Goal: Information Seeking & Learning: Learn about a topic

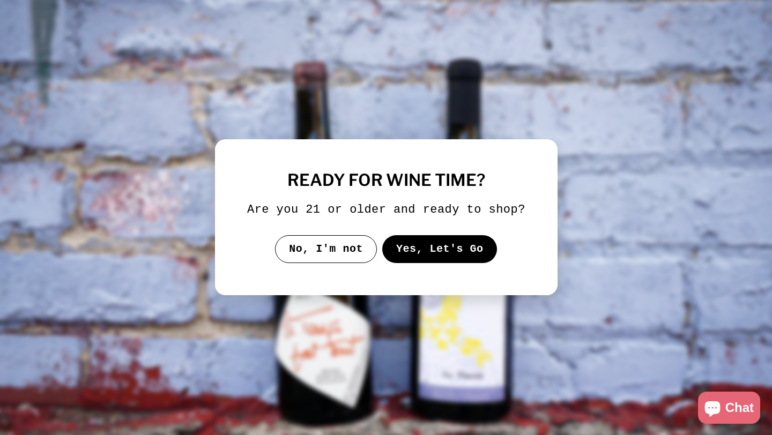
click at [439, 261] on button "Yes, Let's Go" at bounding box center [439, 249] width 115 height 28
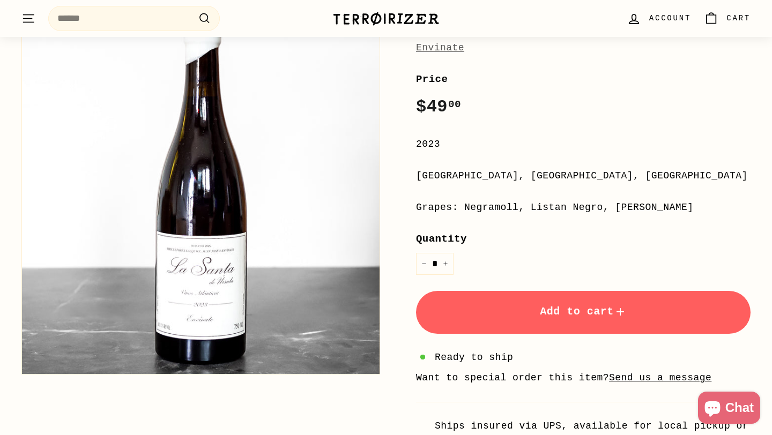
scroll to position [153, 0]
click at [190, 299] on button "Zoom" at bounding box center [201, 196] width 358 height 358
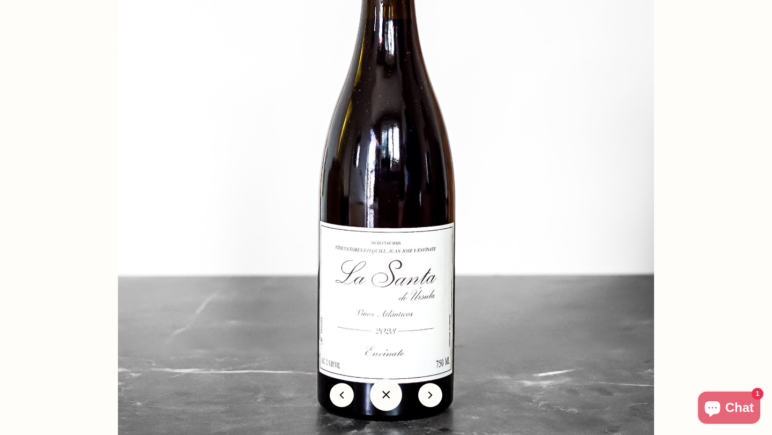
click at [387, 250] on img at bounding box center [386, 167] width 536 height 536
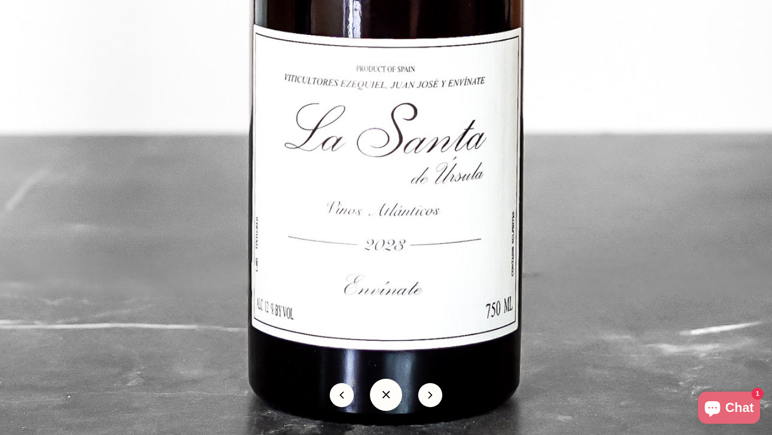
click at [390, 394] on button at bounding box center [386, 395] width 32 height 32
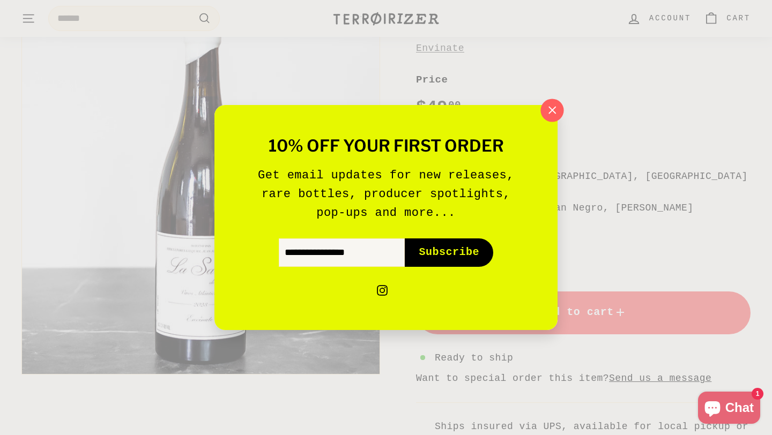
click at [543, 117] on button ""Close (esc)"" at bounding box center [551, 110] width 23 height 23
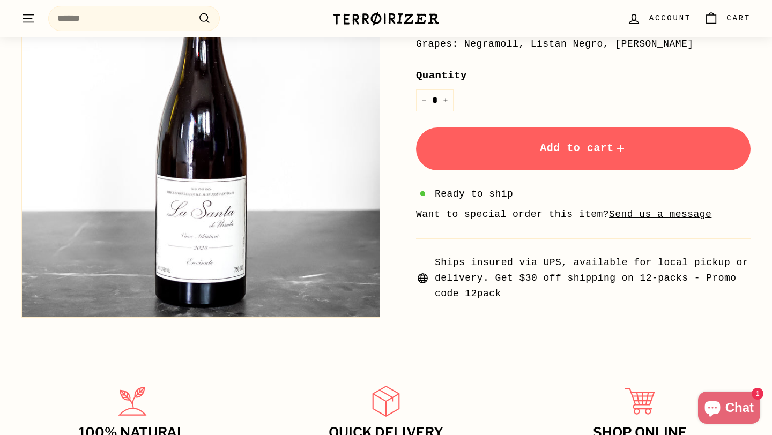
scroll to position [321, 0]
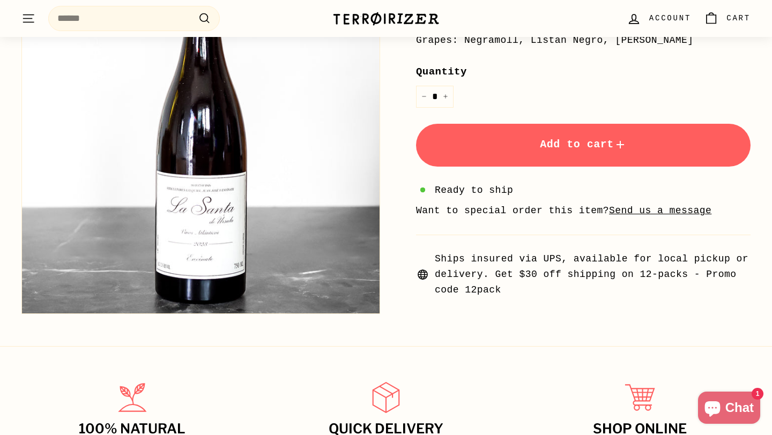
click at [582, 277] on span "Ships insured via UPS, available for local pickup or delivery. Get $30 off ship…" at bounding box center [593, 274] width 316 height 46
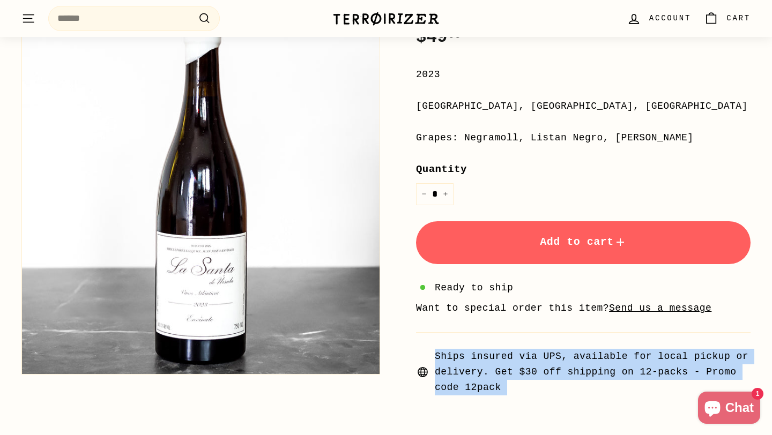
scroll to position [214, 0]
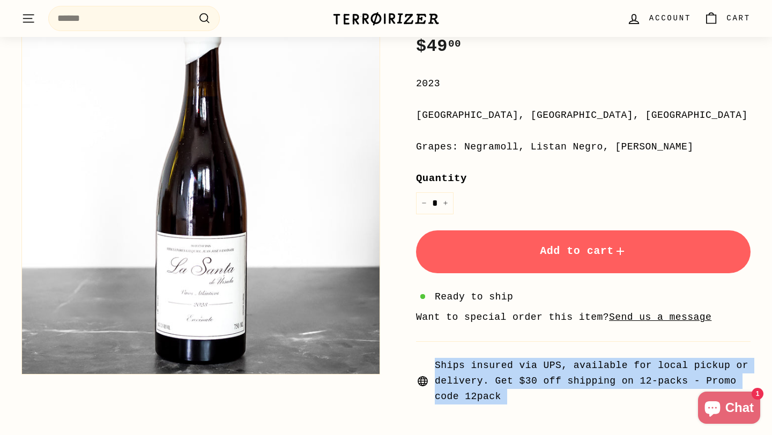
click at [574, 376] on span "Ships insured via UPS, available for local pickup or delivery. Get $30 off ship…" at bounding box center [593, 381] width 316 height 46
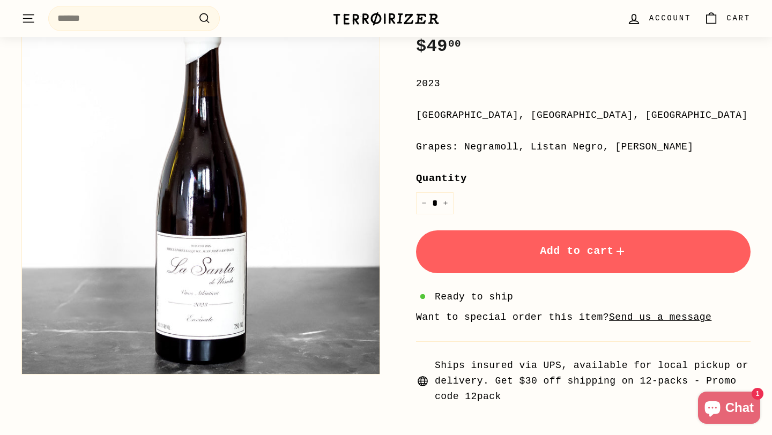
click at [574, 376] on span "Ships insured via UPS, available for local pickup or delivery. Get $30 off ship…" at bounding box center [593, 381] width 316 height 46
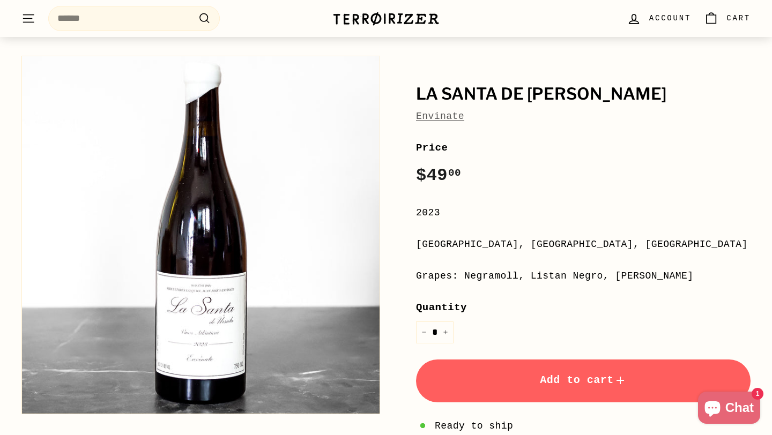
scroll to position [101, 0]
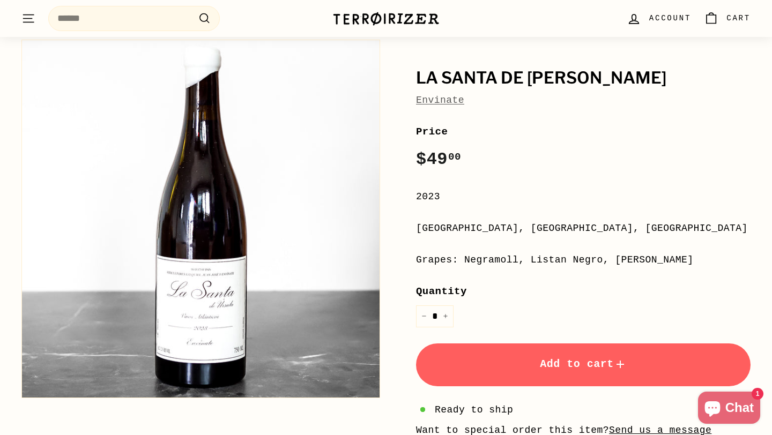
click at [503, 225] on div "[GEOGRAPHIC_DATA], [GEOGRAPHIC_DATA], [GEOGRAPHIC_DATA]" at bounding box center [583, 229] width 334 height 16
click at [525, 235] on div "[GEOGRAPHIC_DATA], [GEOGRAPHIC_DATA], [GEOGRAPHIC_DATA]" at bounding box center [583, 229] width 334 height 16
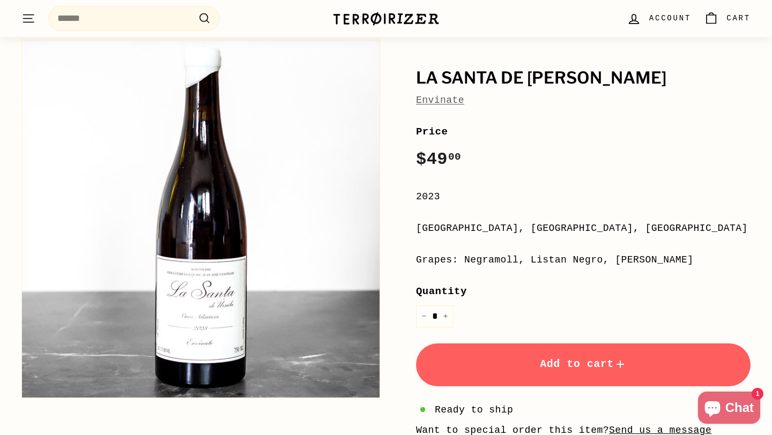
click at [525, 235] on div "[GEOGRAPHIC_DATA], [GEOGRAPHIC_DATA], [GEOGRAPHIC_DATA]" at bounding box center [583, 229] width 334 height 16
click at [477, 256] on div "Grapes: Negramoll, Listan Negro, [PERSON_NAME]" at bounding box center [583, 260] width 334 height 16
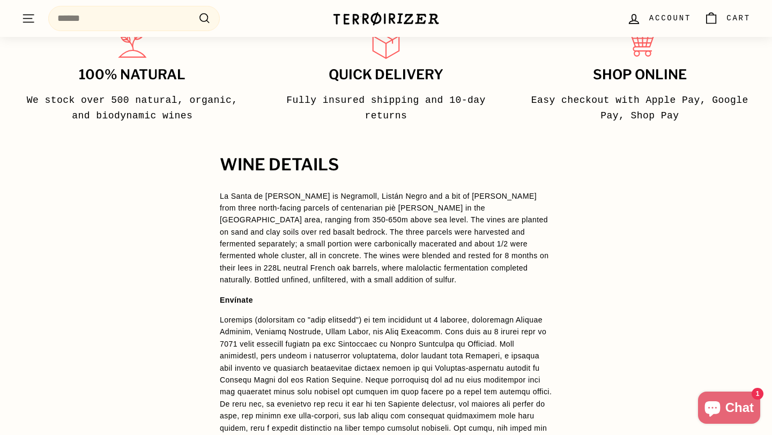
scroll to position [750, 0]
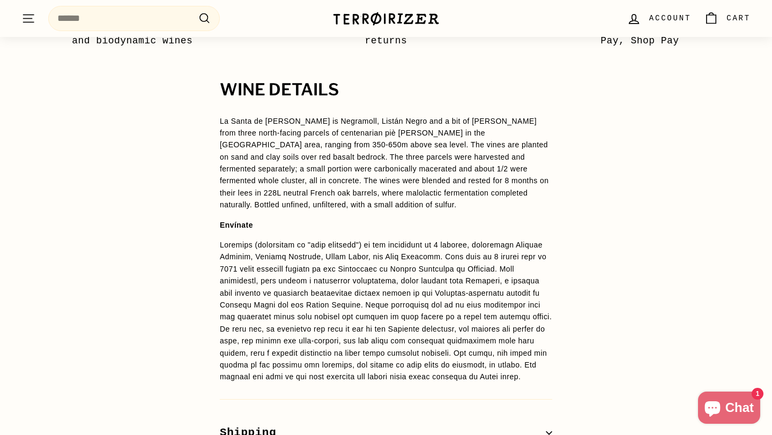
click at [370, 158] on p "La Santa de [PERSON_NAME] is Negramoll, Listán Negro and a bit of [PERSON_NAME]…" at bounding box center [386, 163] width 332 height 96
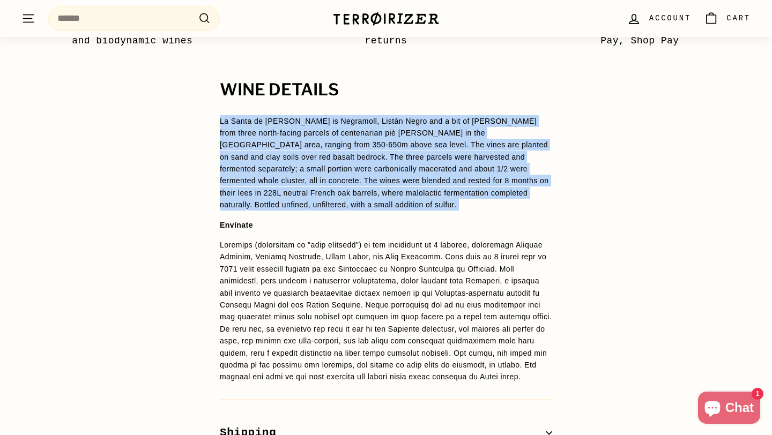
click at [370, 158] on p "La Santa de [PERSON_NAME] is Negramoll, Listán Negro and a bit of [PERSON_NAME]…" at bounding box center [386, 163] width 332 height 96
click at [406, 147] on p "La Santa de [PERSON_NAME] is Negramoll, Listán Negro and a bit of [PERSON_NAME]…" at bounding box center [386, 163] width 332 height 96
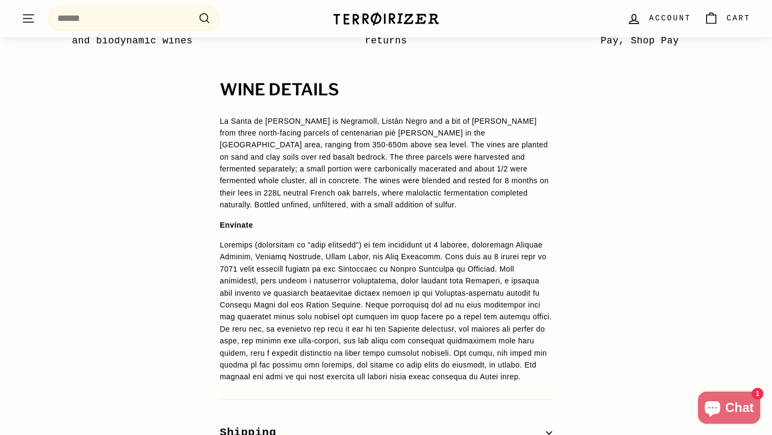
click at [406, 147] on p "La Santa de [PERSON_NAME] is Negramoll, Listán Negro and a bit of [PERSON_NAME]…" at bounding box center [386, 163] width 332 height 96
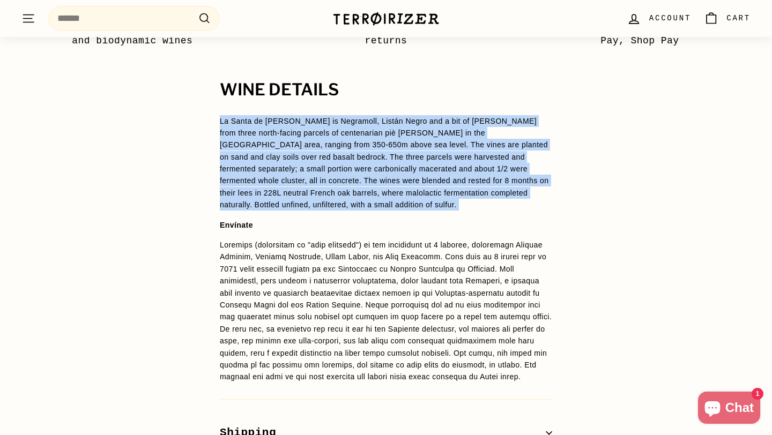
click at [406, 147] on p "La Santa de [PERSON_NAME] is Negramoll, Listán Negro and a bit of [PERSON_NAME]…" at bounding box center [386, 163] width 332 height 96
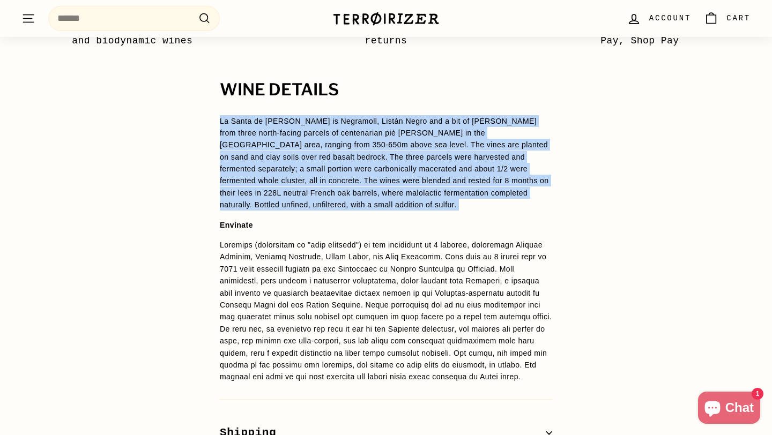
click at [406, 147] on p "La Santa de [PERSON_NAME] is Negramoll, Listán Negro and a bit of [PERSON_NAME]…" at bounding box center [386, 163] width 332 height 96
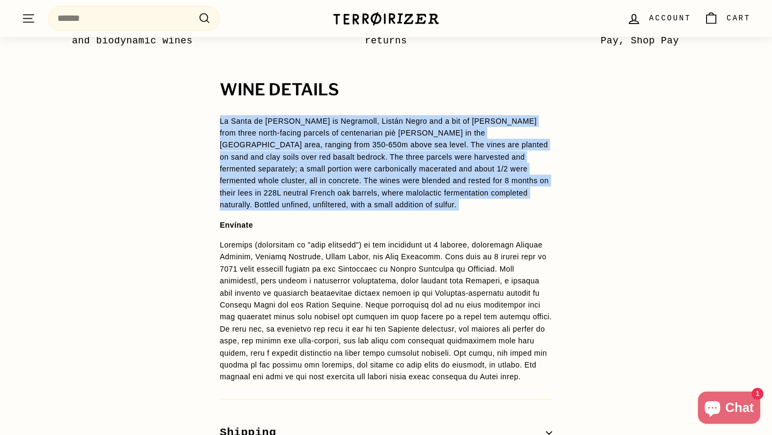
click at [406, 147] on p "La Santa de [PERSON_NAME] is Negramoll, Listán Negro and a bit of [PERSON_NAME]…" at bounding box center [386, 163] width 332 height 96
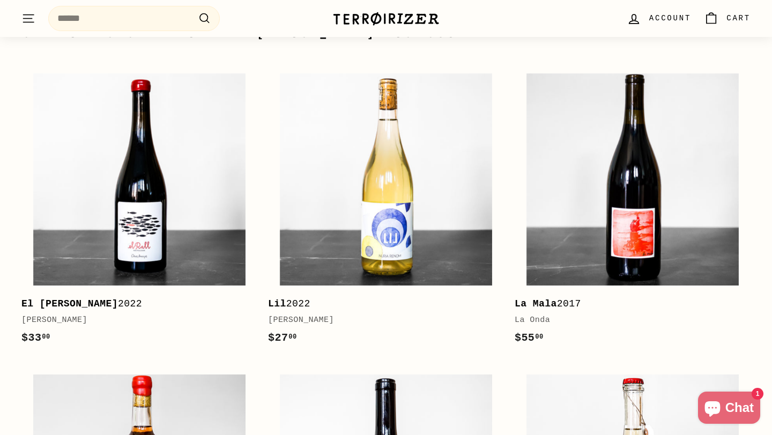
scroll to position [1245, 0]
